Goal: Transaction & Acquisition: Purchase product/service

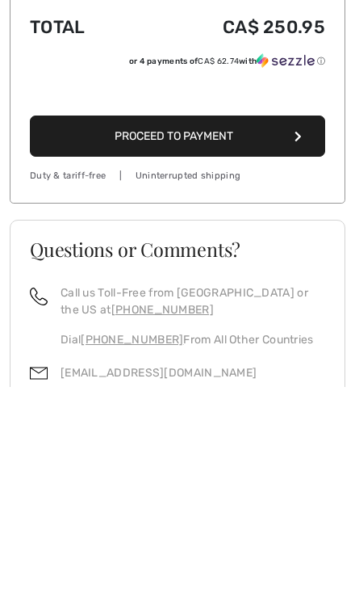
type input "LIVE10"
click at [303, 202] on span "Apply" at bounding box center [296, 197] width 32 height 15
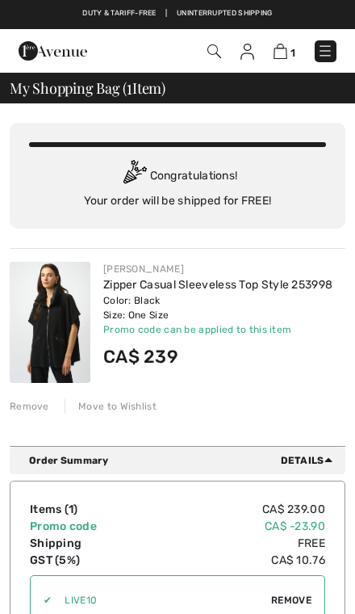
click at [76, 331] on img at bounding box center [50, 322] width 81 height 121
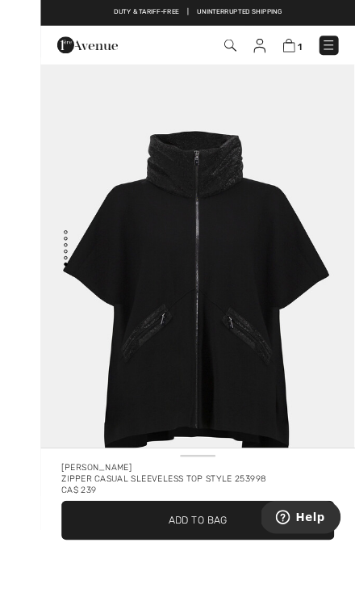
scroll to position [7, 0]
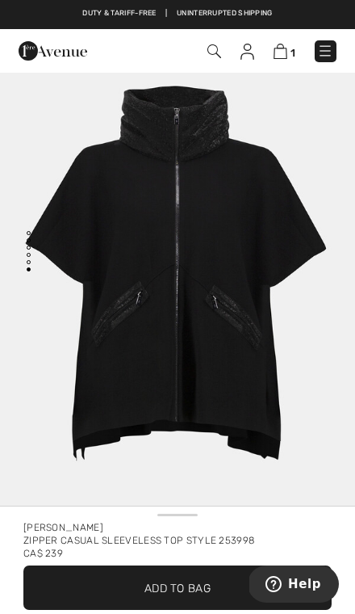
click at [274, 58] on img at bounding box center [281, 51] width 14 height 15
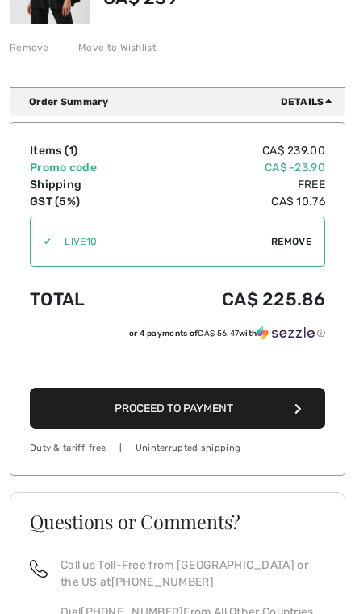
scroll to position [384, 0]
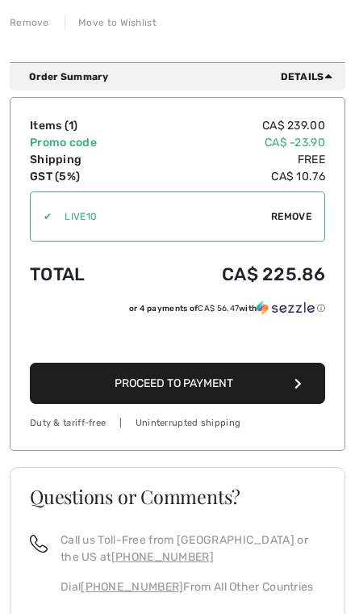
click at [258, 385] on button "Proceed to Payment" at bounding box center [178, 383] width 296 height 41
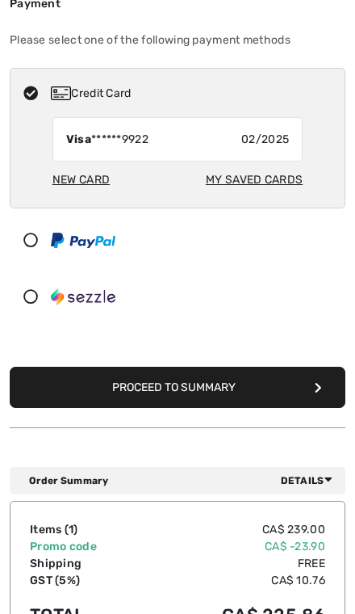
scroll to position [316, 0]
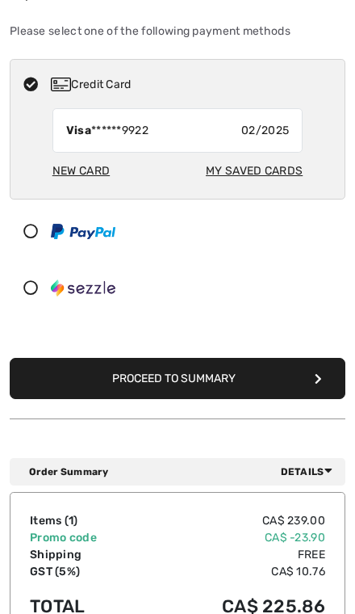
click at [34, 280] on icon at bounding box center [31, 287] width 40 height 15
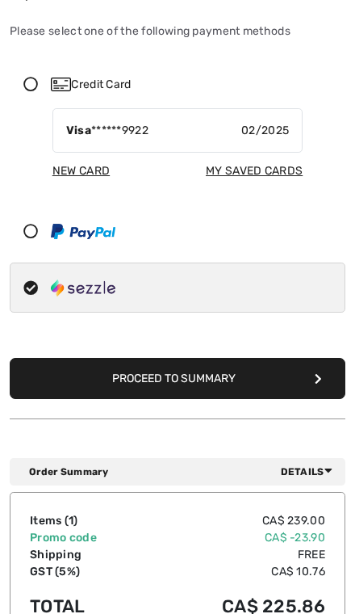
scroll to position [317, 0]
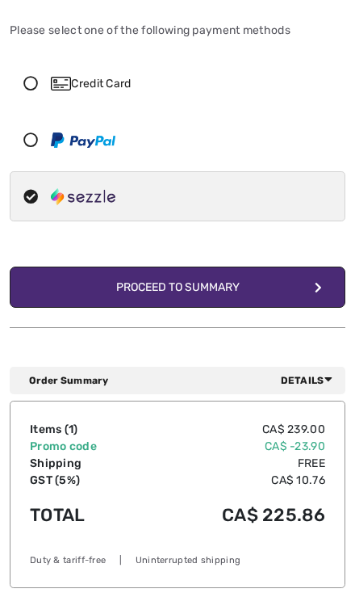
click at [234, 279] on div "Proceed to Summary" at bounding box center [178, 287] width 124 height 17
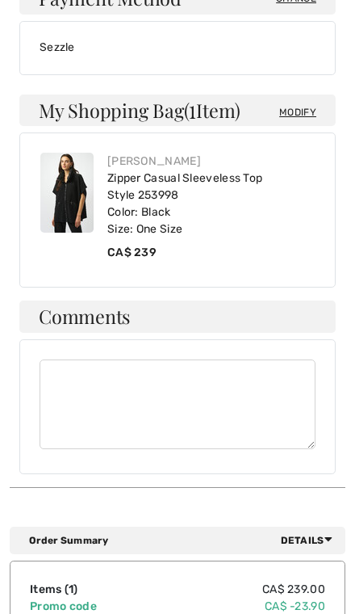
scroll to position [730, 0]
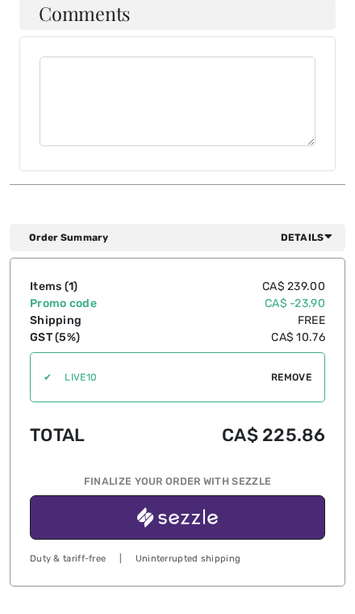
click at [240, 495] on button "button" at bounding box center [178, 517] width 296 height 44
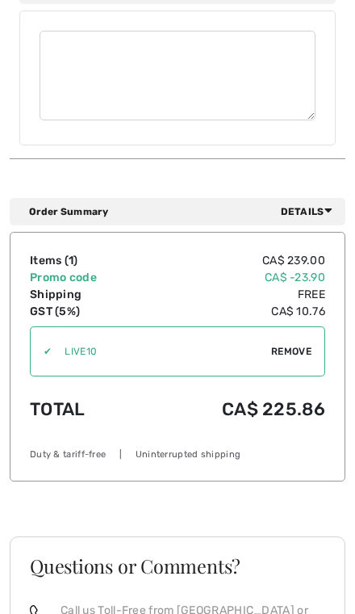
scroll to position [1060, 0]
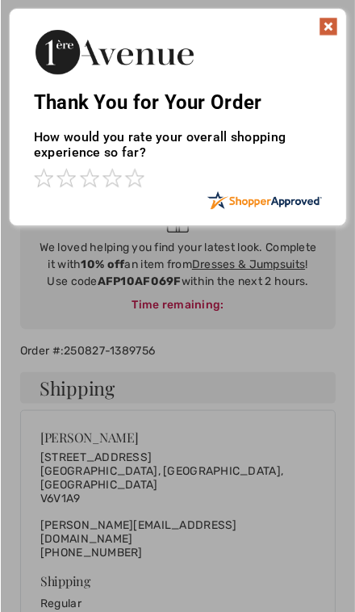
scroll to position [28, 0]
